Goal: Task Accomplishment & Management: Manage account settings

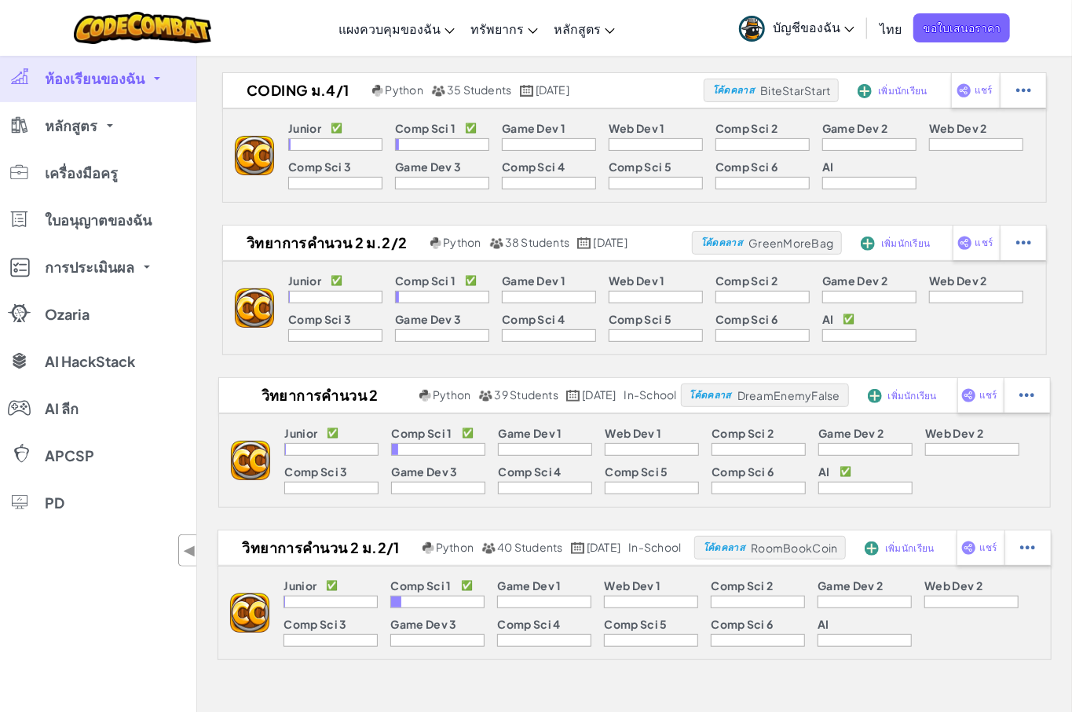
scroll to position [202, 0]
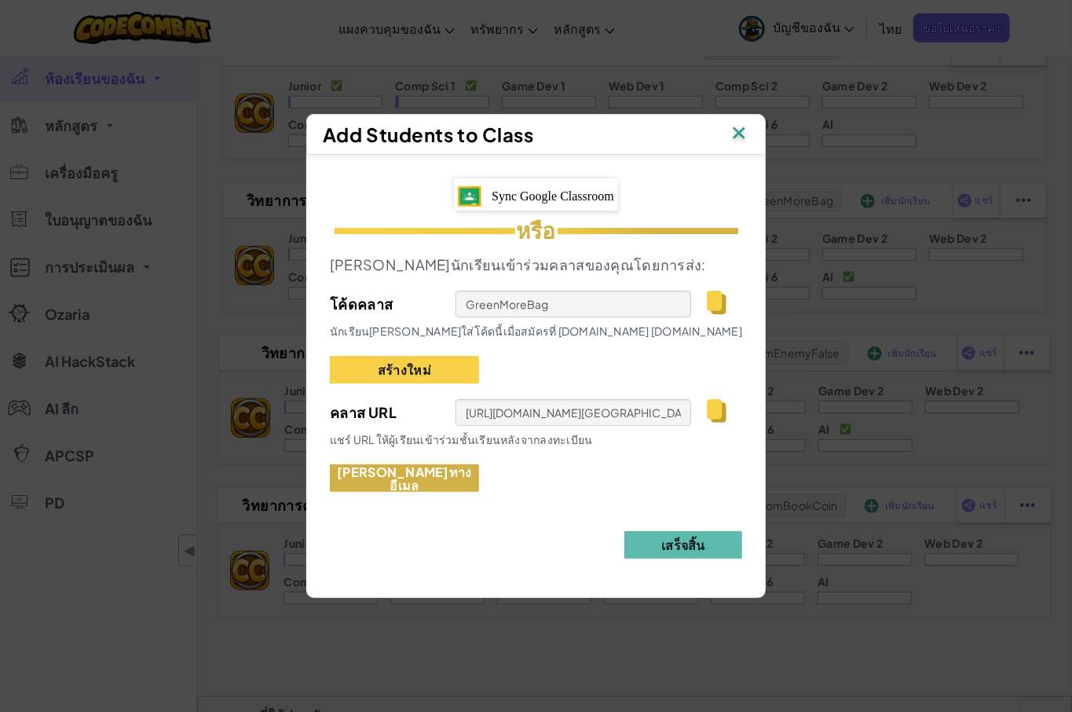
scroll to position [264, 0]
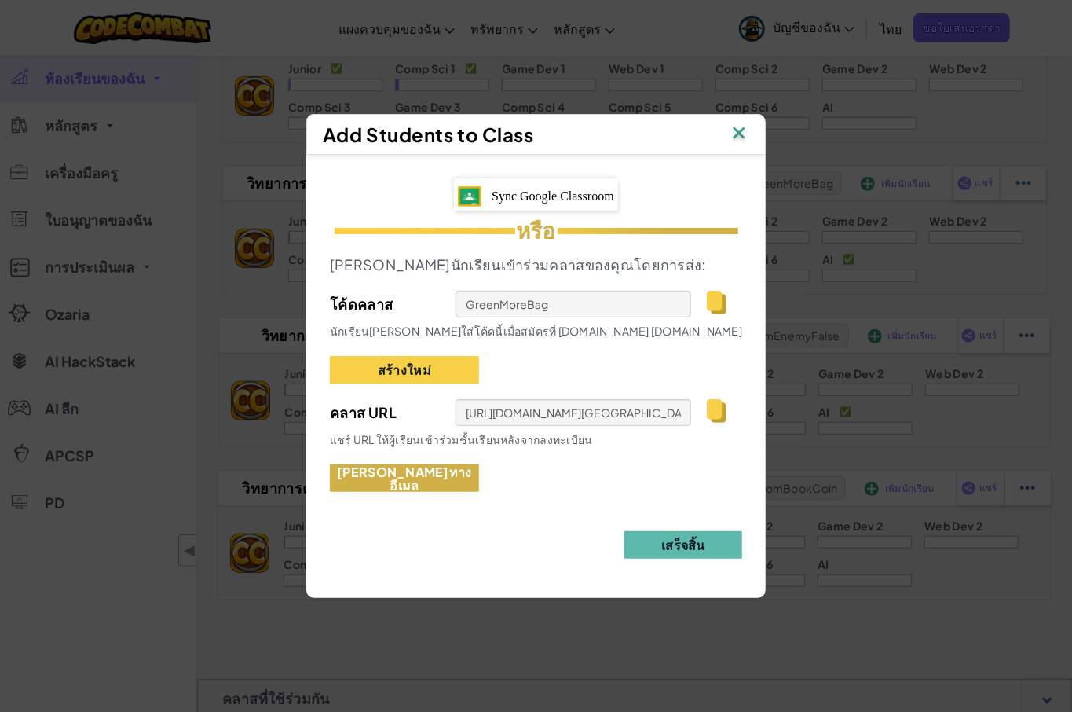
click at [437, 483] on button "[PERSON_NAME]ทางอีเมล" at bounding box center [404, 477] width 149 height 27
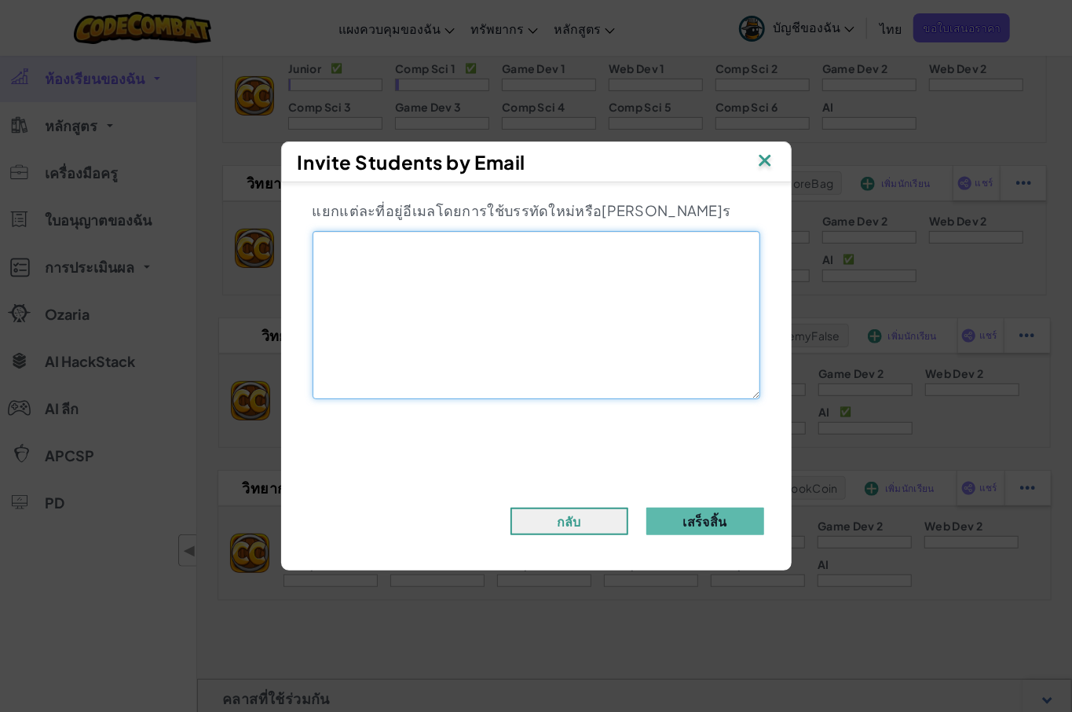
click at [419, 269] on textarea at bounding box center [537, 315] width 448 height 168
click at [426, 268] on textarea at bounding box center [537, 315] width 448 height 168
type textarea "ย"
type textarea "p"
type textarea "o"
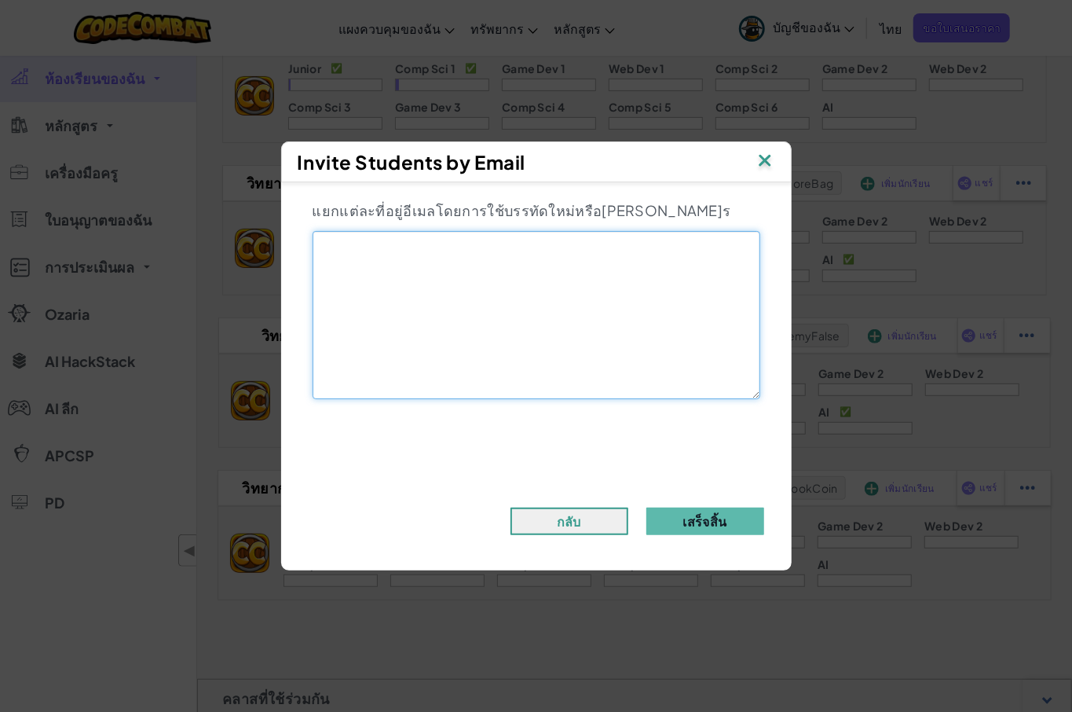
type textarea "ย"
click at [463, 256] on textarea "papangk" at bounding box center [537, 315] width 448 height 168
type textarea "[EMAIL_ADDRESS][DOMAIN_NAME]"
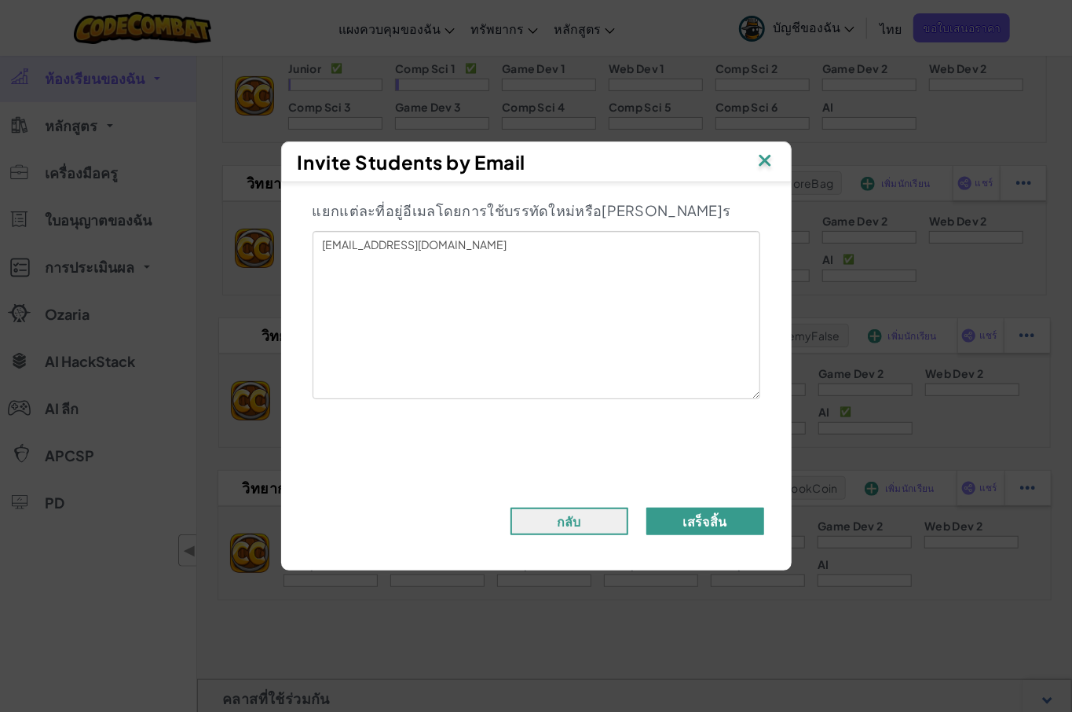
click at [709, 519] on button "เสร็จสิ้น" at bounding box center [705, 520] width 118 height 27
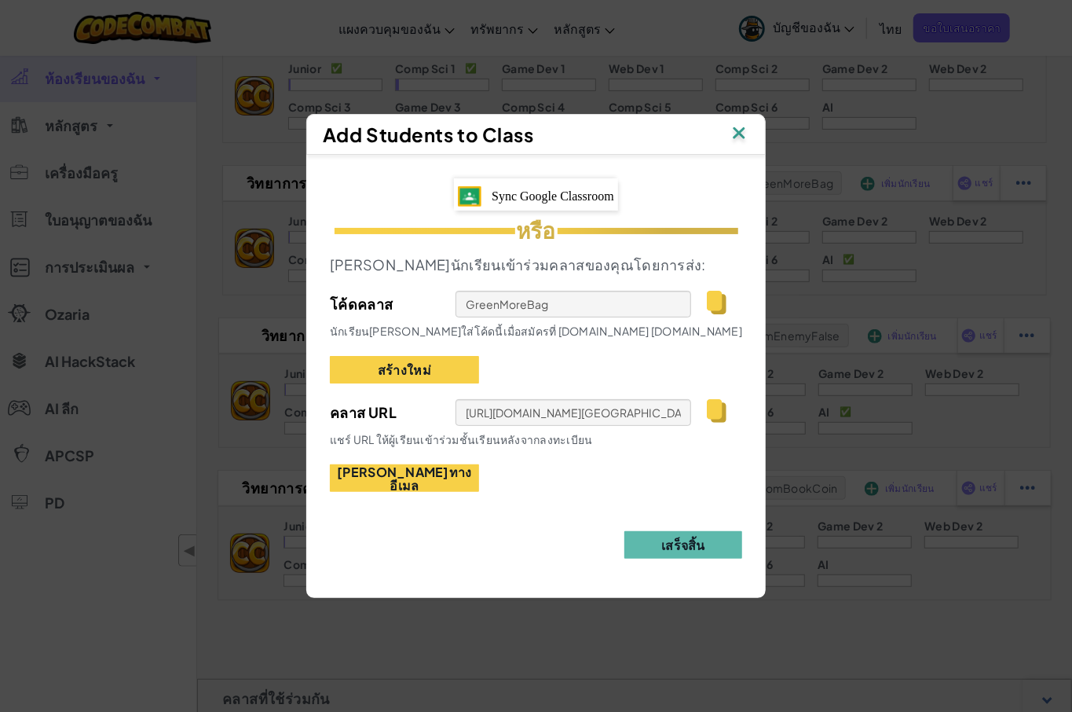
click at [712, 410] on img at bounding box center [717, 411] width 20 height 24
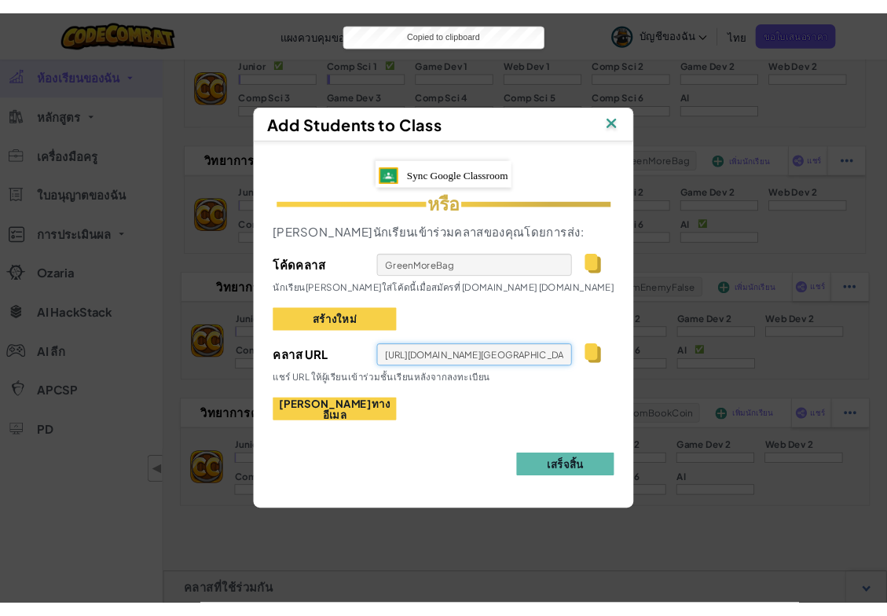
scroll to position [284, 0]
